Goal: Check status: Check status

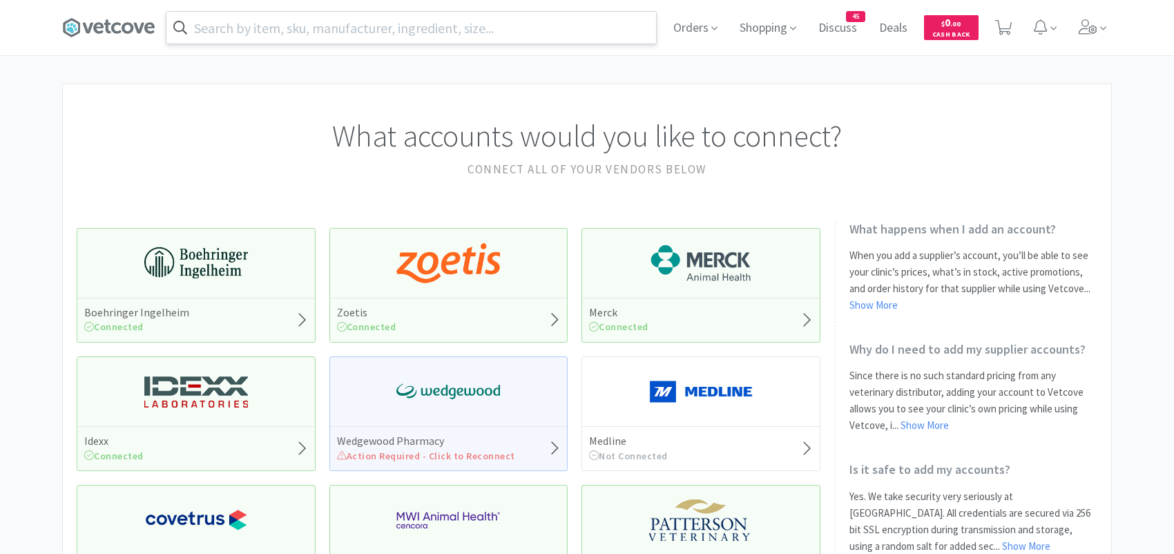
click at [347, 27] on input "text" at bounding box center [411, 28] width 490 height 32
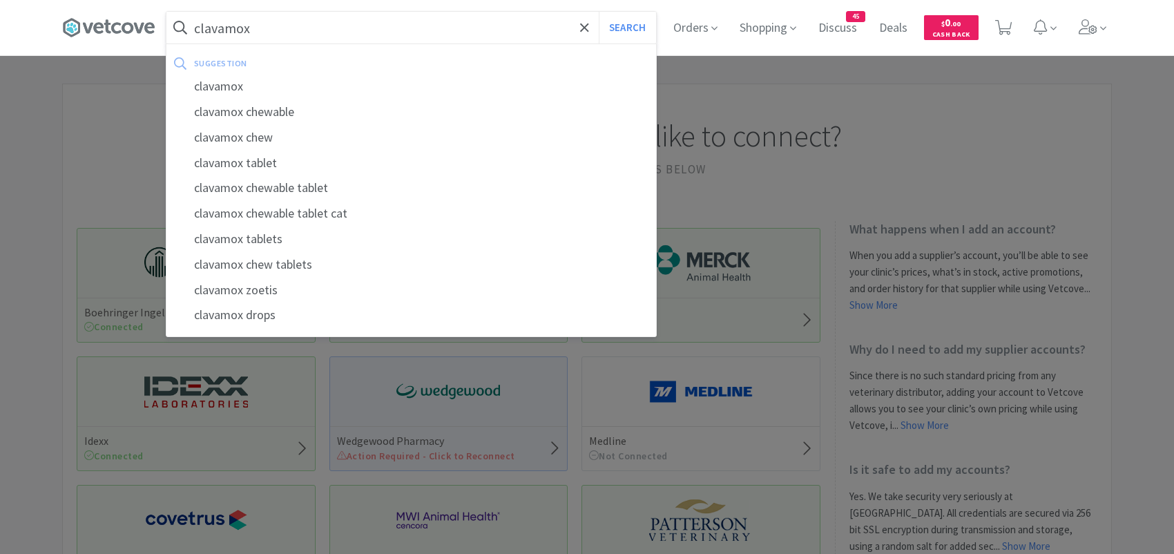
type input "clavamox"
click at [599, 12] on button "Search" at bounding box center [627, 28] width 57 height 32
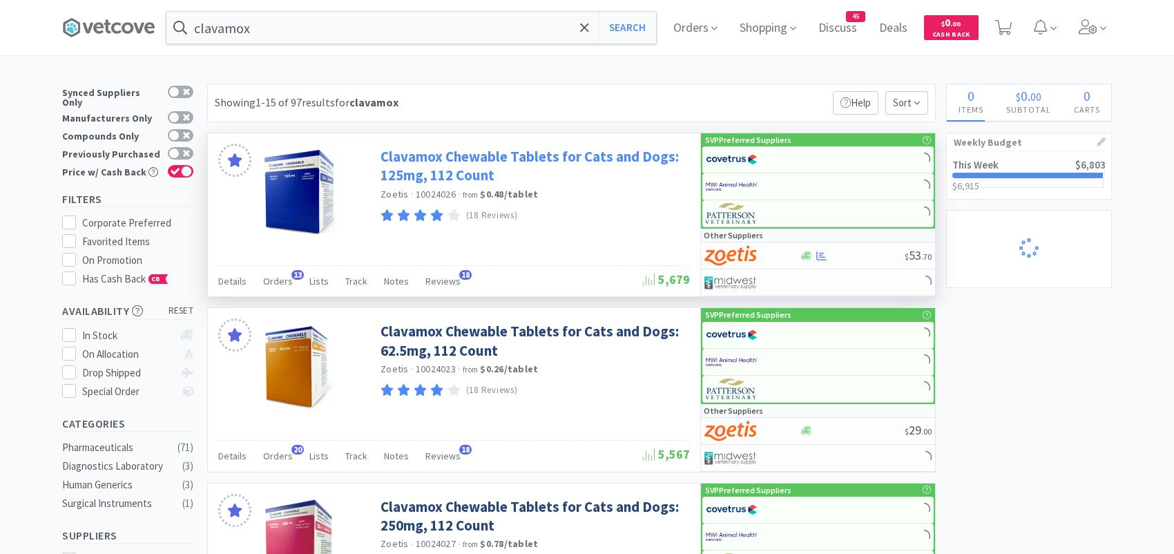
select select "2"
select select "1"
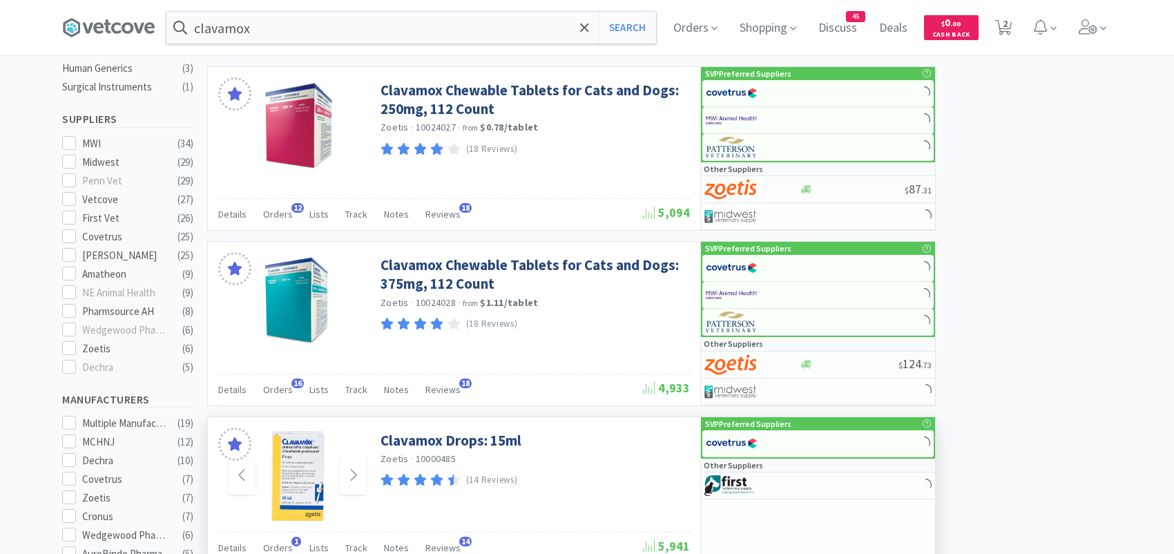
scroll to position [553, 0]
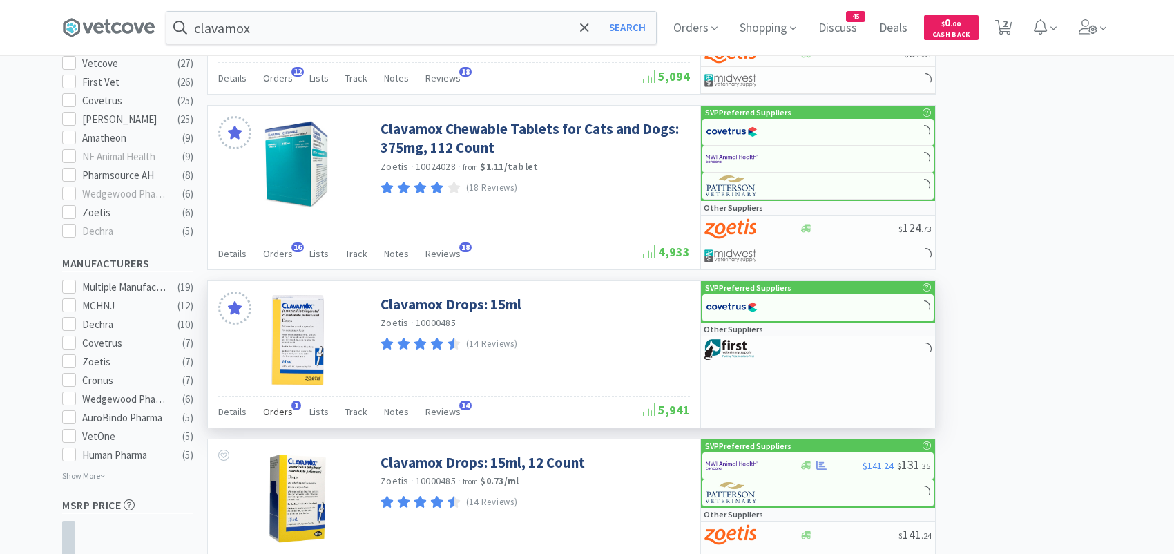
click at [294, 403] on span "1" at bounding box center [297, 406] width 10 height 10
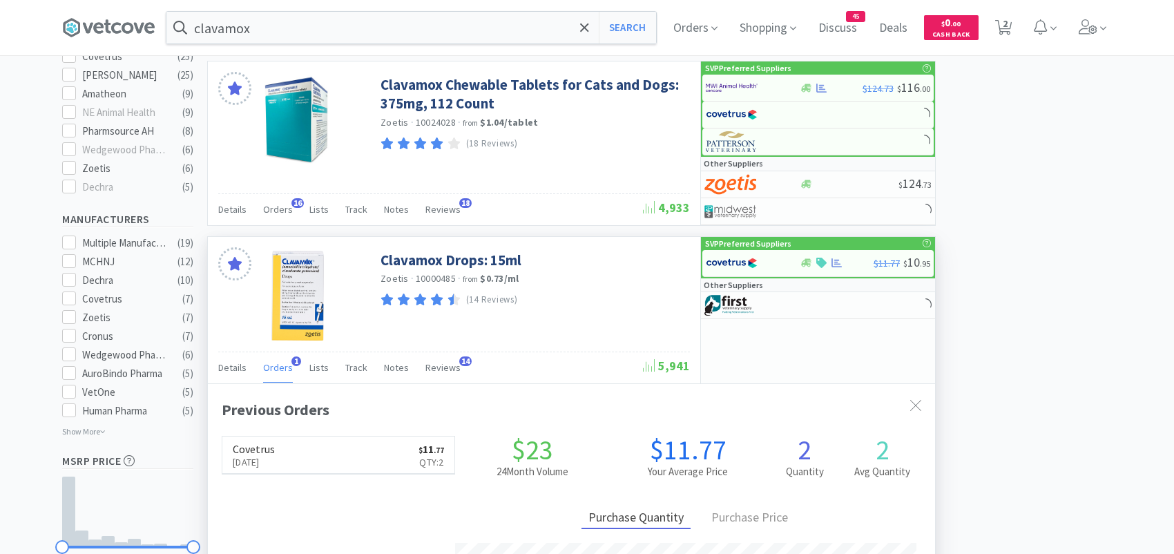
scroll to position [622, 0]
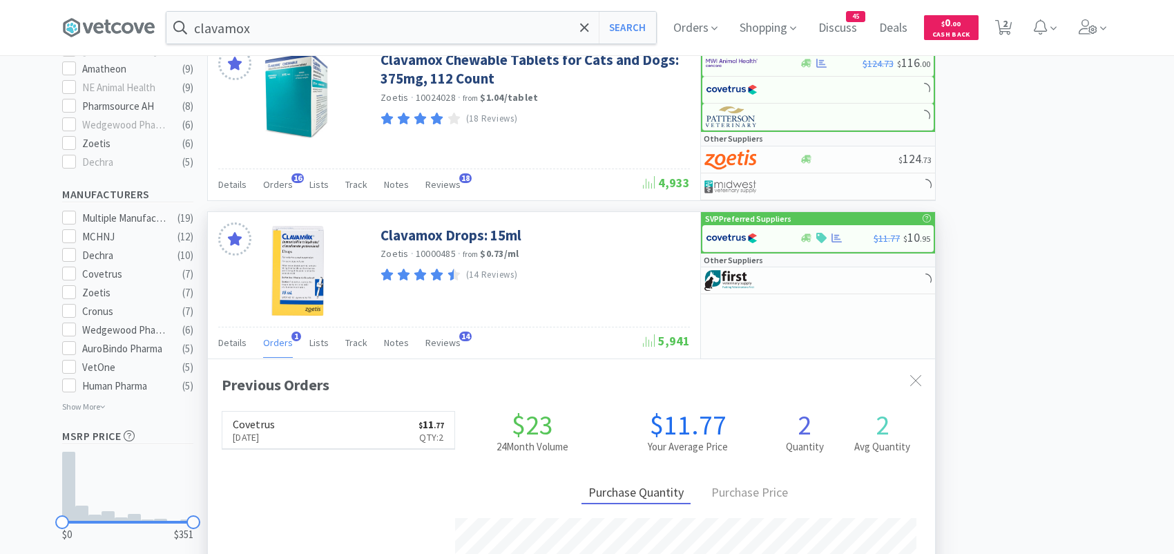
select select "4"
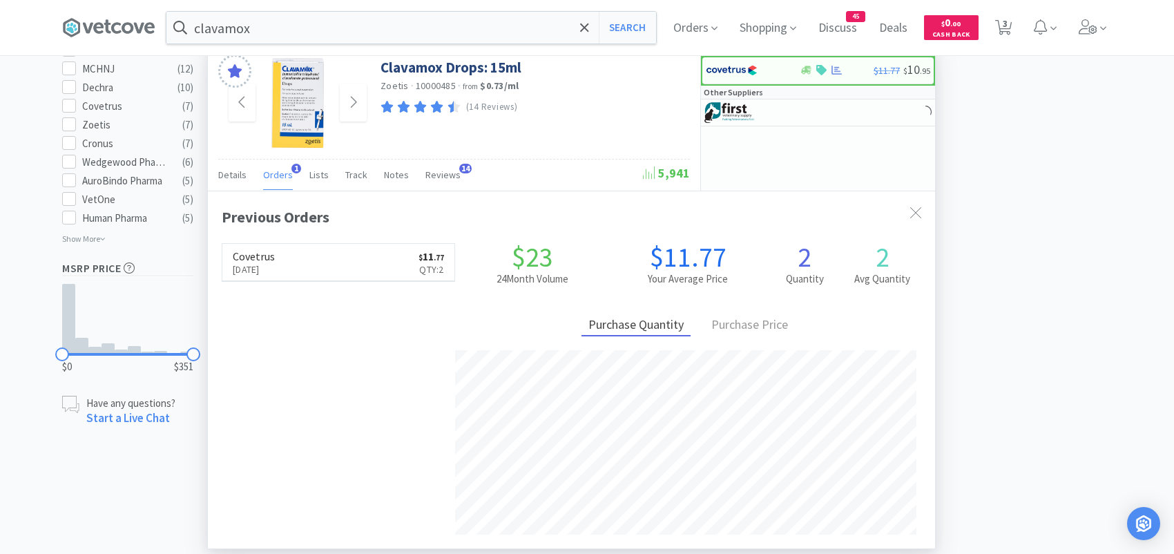
scroll to position [1036, 0]
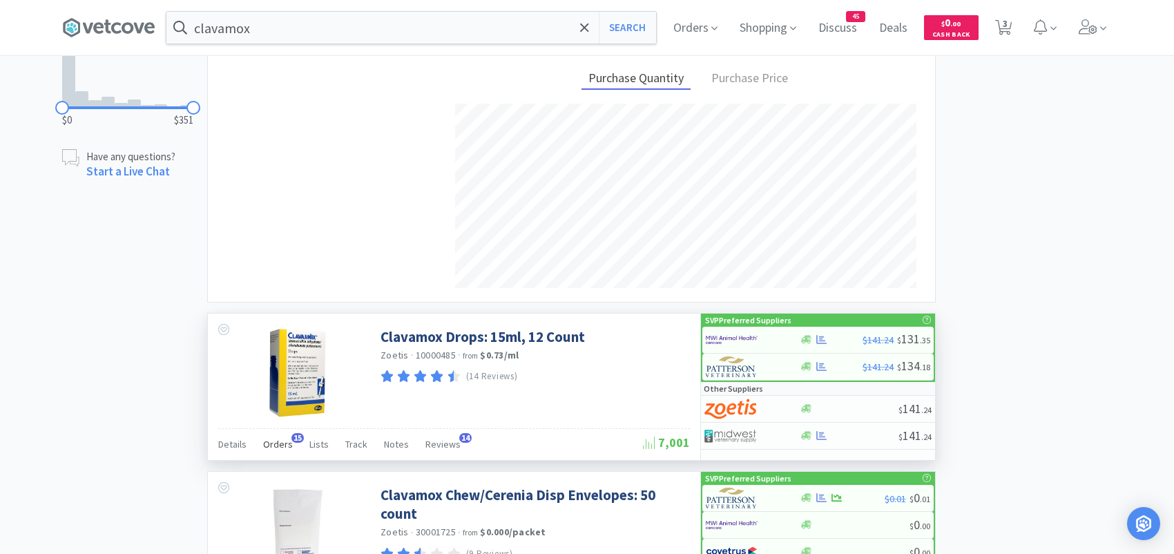
click at [287, 438] on span "Orders" at bounding box center [278, 444] width 30 height 12
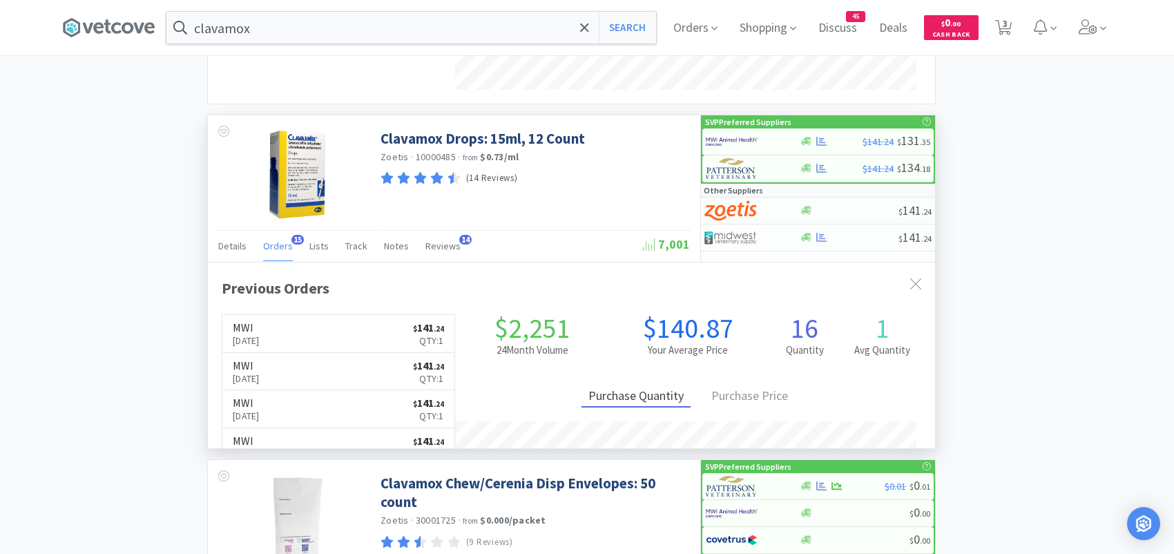
scroll to position [1243, 0]
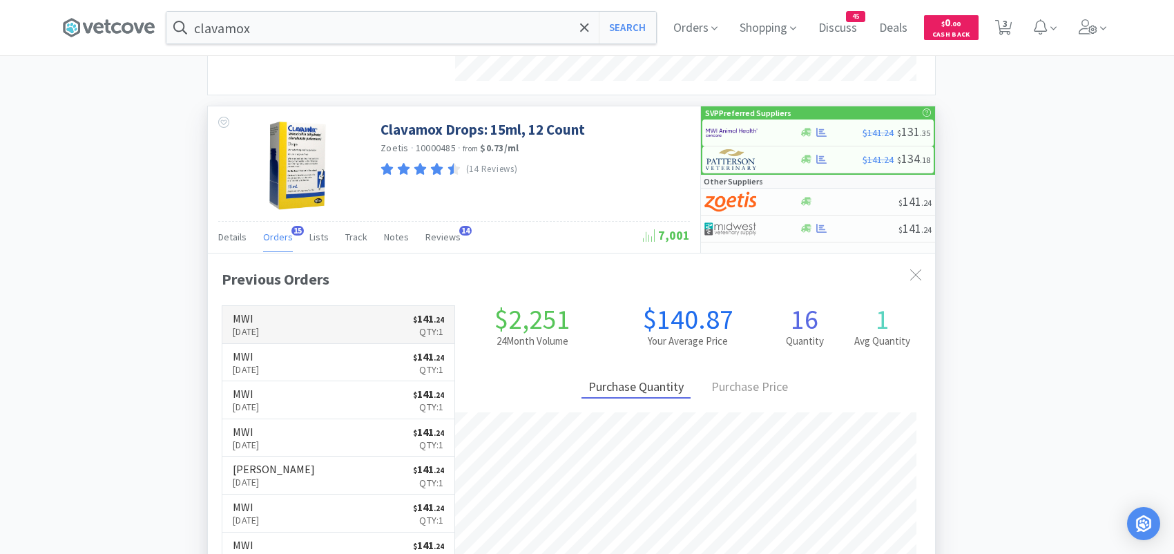
click at [335, 317] on link "MWI [DATE] $ 141 . 24 Qty: 1" at bounding box center [338, 325] width 232 height 38
